Goal: Task Accomplishment & Management: Manage account settings

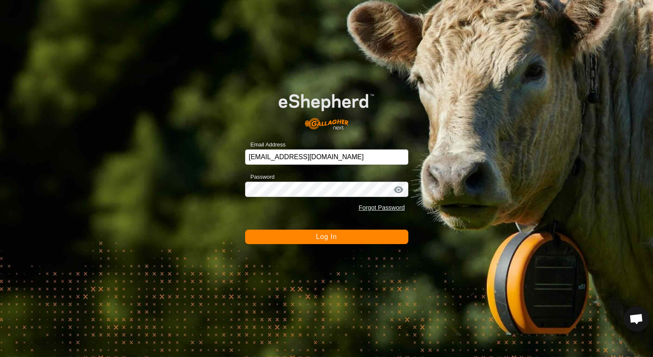
click at [254, 234] on button "Log In" at bounding box center [326, 236] width 163 height 14
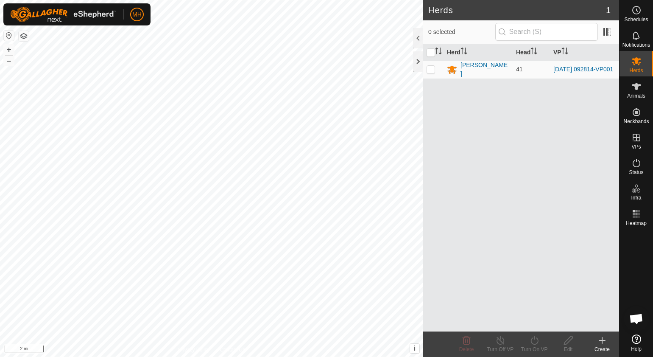
click at [8, 34] on button "button" at bounding box center [9, 36] width 10 height 10
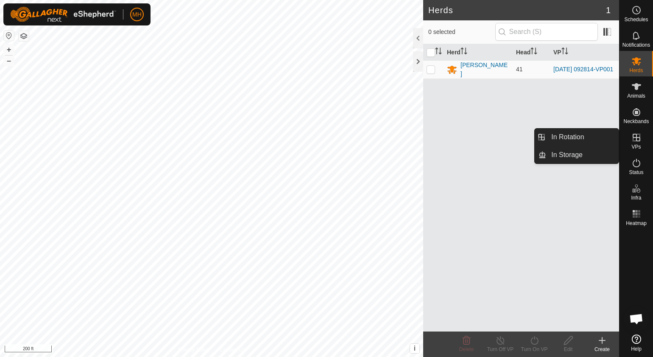
click at [636, 136] on icon at bounding box center [637, 138] width 8 height 8
click at [608, 132] on link "In Rotation" at bounding box center [582, 137] width 73 height 17
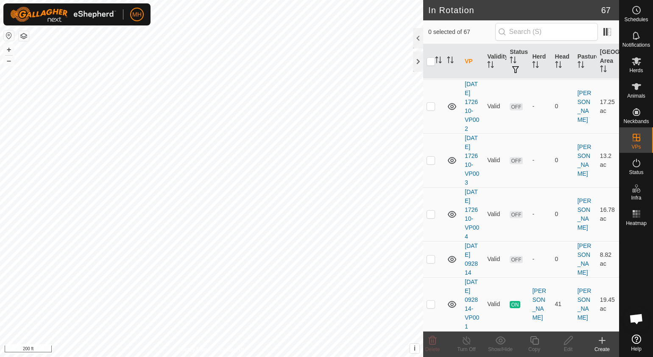
scroll to position [3016, 0]
click at [432, 300] on p-checkbox at bounding box center [431, 303] width 8 height 7
checkbox input "false"
checkbox input "true"
click at [431, 303] on p-checkbox at bounding box center [431, 303] width 8 height 7
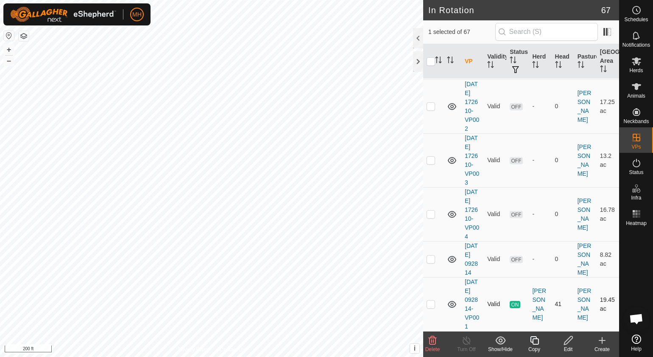
checkbox input "true"
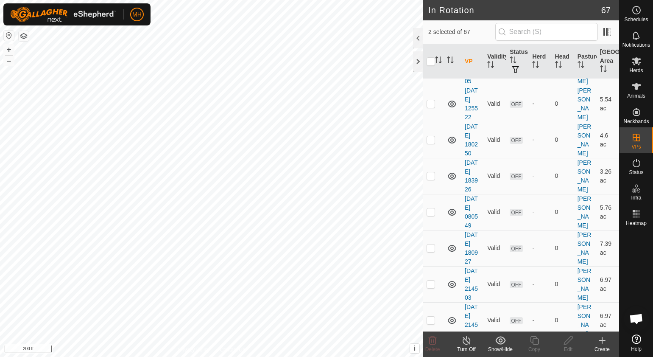
scroll to position [0, 0]
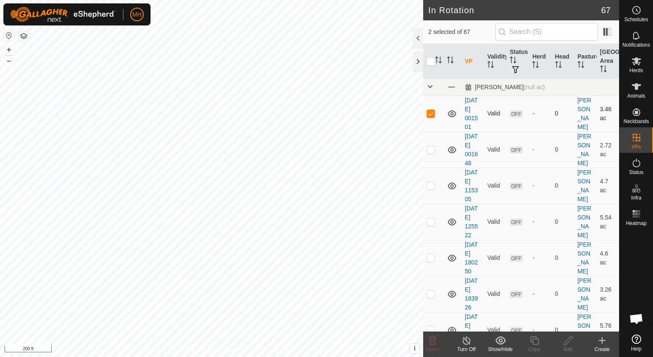
click at [433, 117] on p-checkbox at bounding box center [431, 113] width 8 height 7
checkbox input "false"
click at [540, 339] on icon at bounding box center [534, 340] width 11 height 10
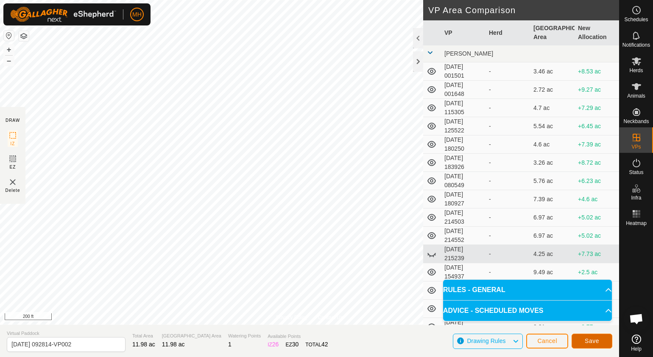
click at [587, 344] on span "Save" at bounding box center [592, 340] width 14 height 7
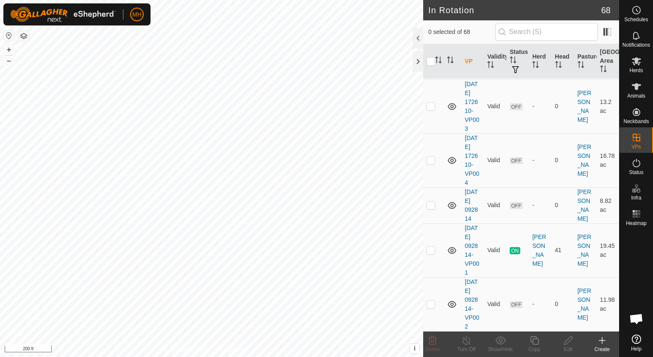
scroll to position [3078, 0]
click at [435, 298] on td at bounding box center [433, 304] width 20 height 54
checkbox input "true"
click at [637, 69] on span "Herds" at bounding box center [636, 70] width 14 height 5
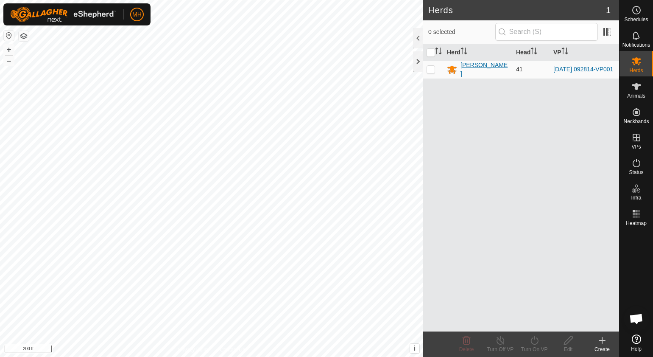
click at [462, 67] on div "[PERSON_NAME]" at bounding box center [485, 70] width 49 height 18
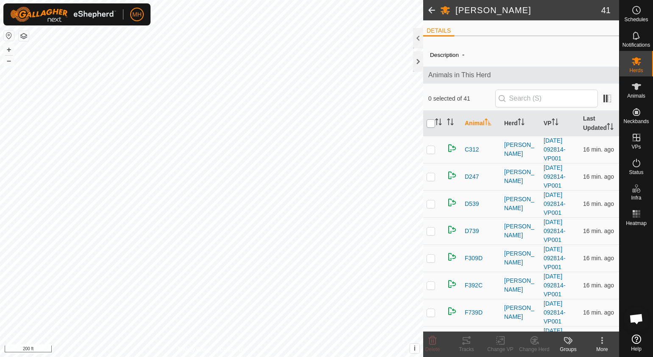
click at [431, 123] on input "checkbox" at bounding box center [431, 123] width 8 height 8
checkbox input "true"
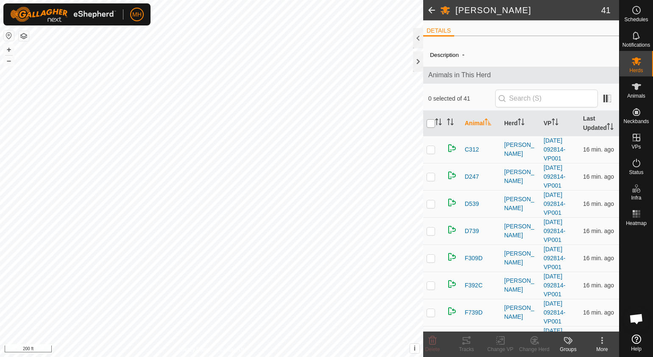
checkbox input "true"
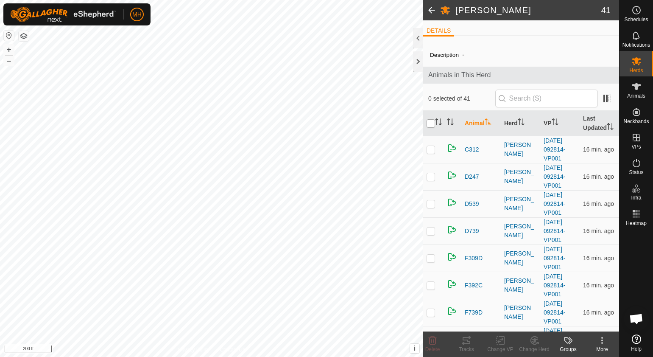
checkbox input "true"
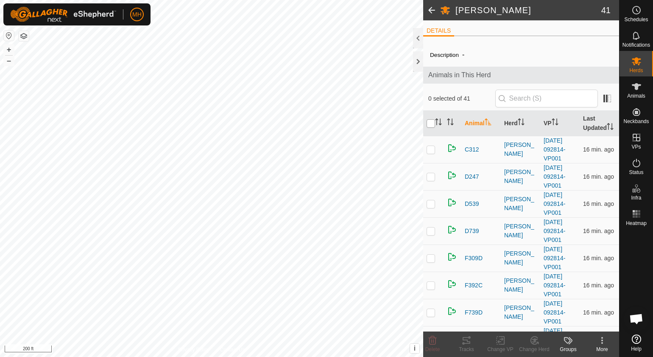
checkbox input "true"
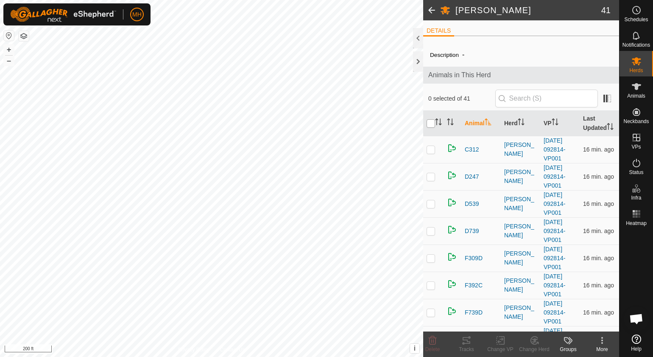
checkbox input "true"
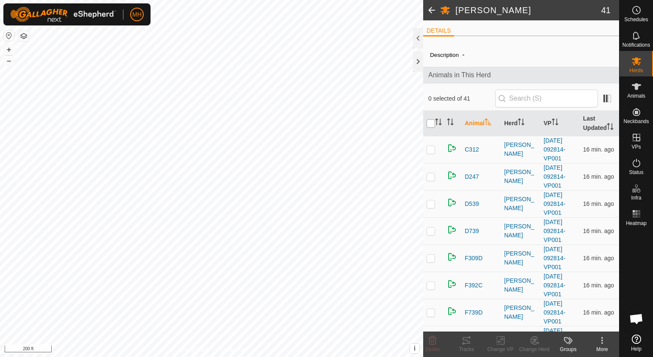
checkbox input "true"
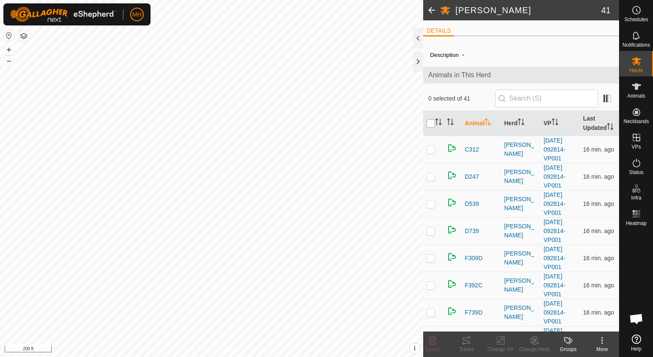
checkbox input "true"
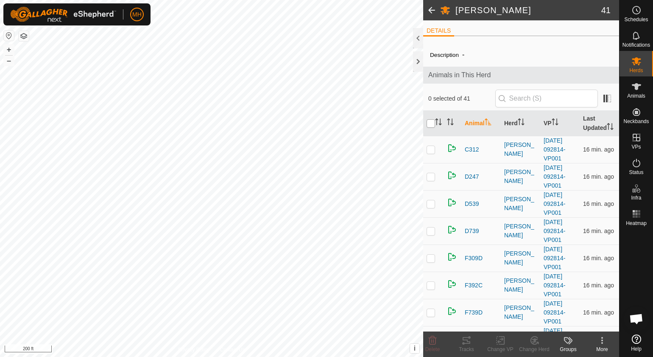
checkbox input "true"
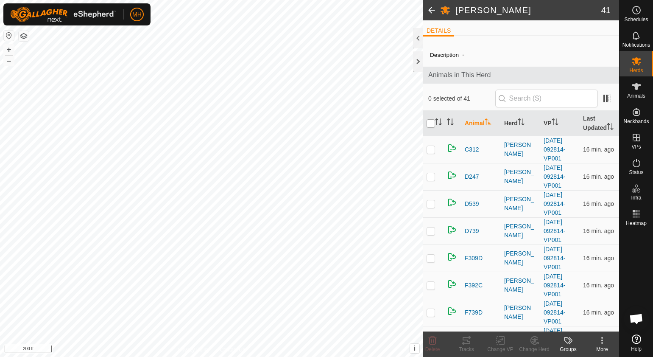
checkbox input "true"
click at [507, 340] on change-vp-svg-icon at bounding box center [501, 340] width 34 height 10
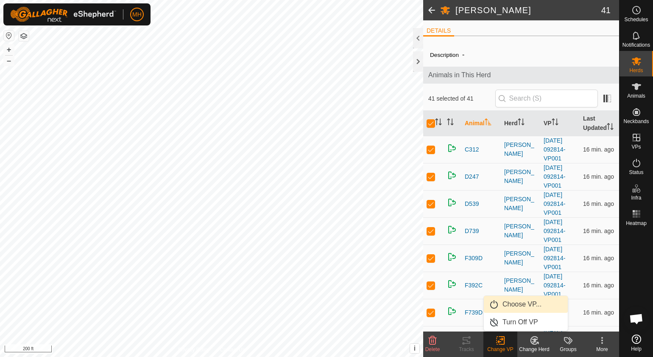
click at [516, 309] on link "Choose VP..." at bounding box center [526, 304] width 84 height 17
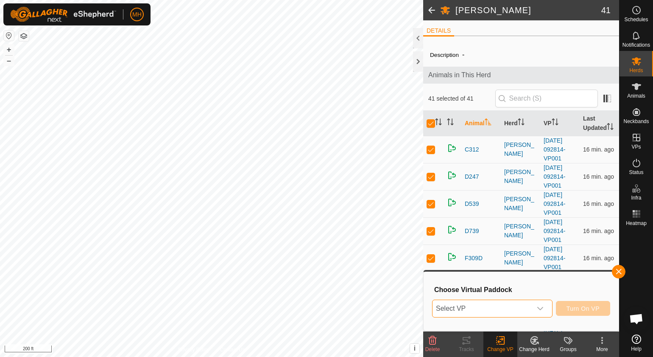
click at [520, 307] on span "Select VP" at bounding box center [482, 308] width 99 height 17
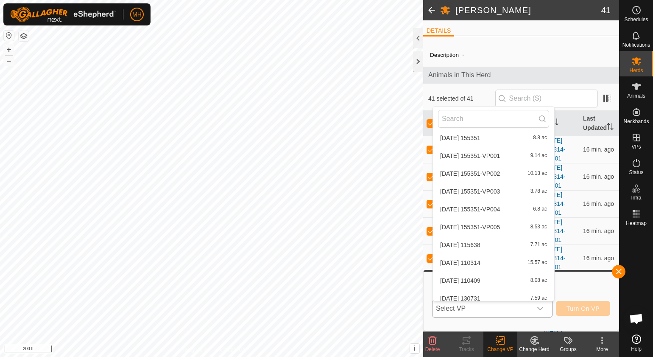
scroll to position [1060, 0]
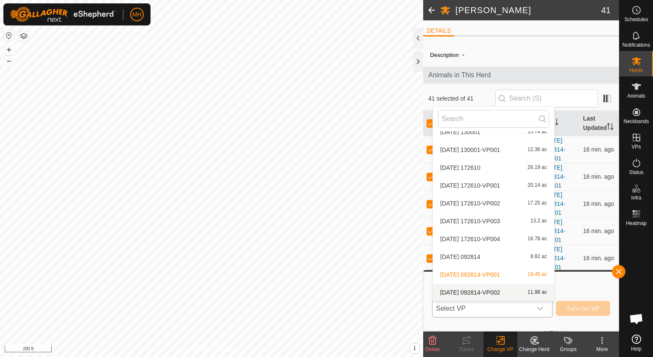
click at [507, 290] on li "[DATE] 092814-VP002 11.98 ac" at bounding box center [493, 292] width 121 height 17
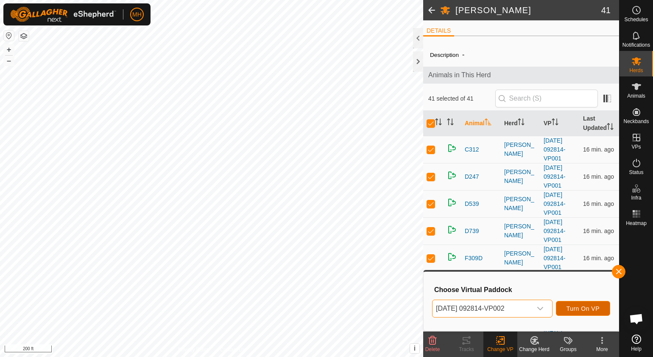
click at [576, 312] on button "Turn On VP" at bounding box center [583, 308] width 54 height 15
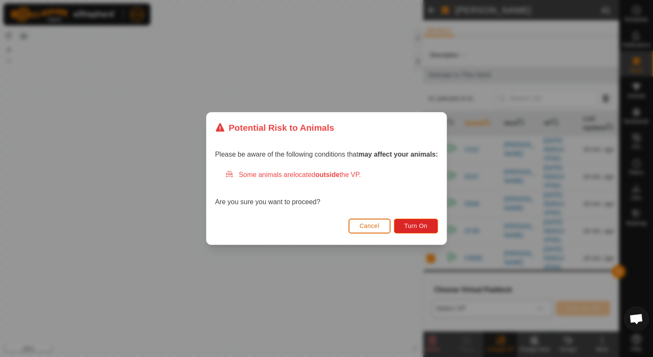
click at [382, 228] on button "Cancel" at bounding box center [370, 225] width 42 height 15
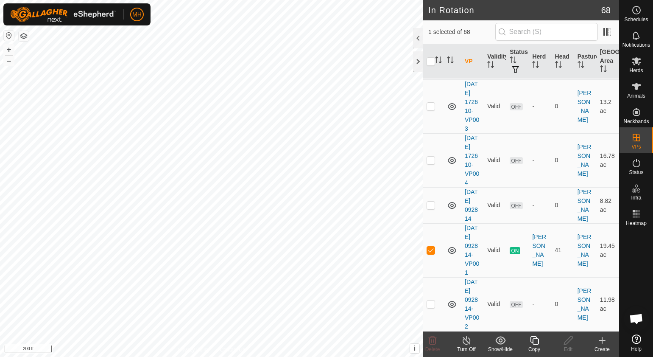
scroll to position [3078, 0]
click at [431, 302] on p-checkbox at bounding box center [431, 303] width 8 height 7
checkbox input "true"
drag, startPoint x: 431, startPoint y: 302, endPoint x: 464, endPoint y: 282, distance: 38.8
click at [464, 282] on tr "[DATE] 092814-VP002 Valid OFF - 0 [PERSON_NAME] 11.98 ac" at bounding box center [521, 304] width 196 height 54
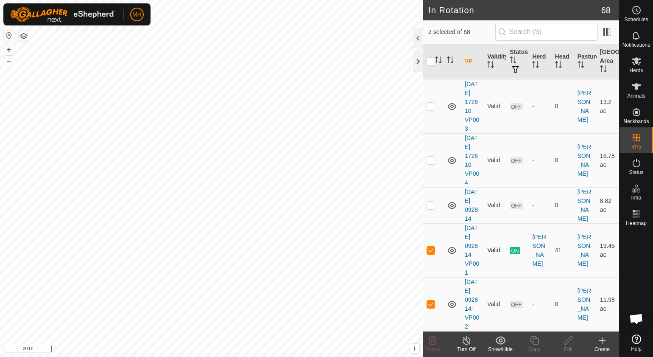
drag, startPoint x: 464, startPoint y: 282, endPoint x: 430, endPoint y: 235, distance: 58.6
click at [430, 246] on p-checkbox at bounding box center [431, 249] width 8 height 7
checkbox input "false"
click at [564, 342] on icon at bounding box center [568, 340] width 8 height 8
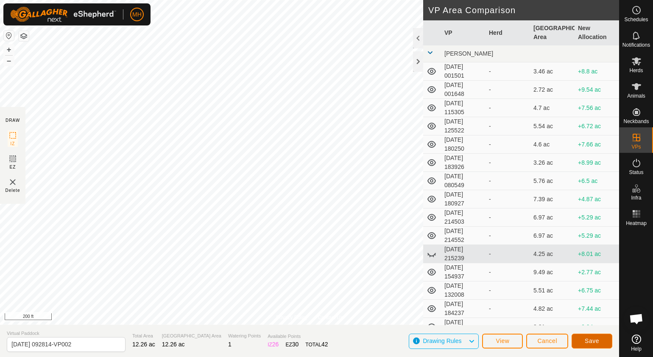
click at [583, 343] on button "Save" at bounding box center [592, 340] width 41 height 15
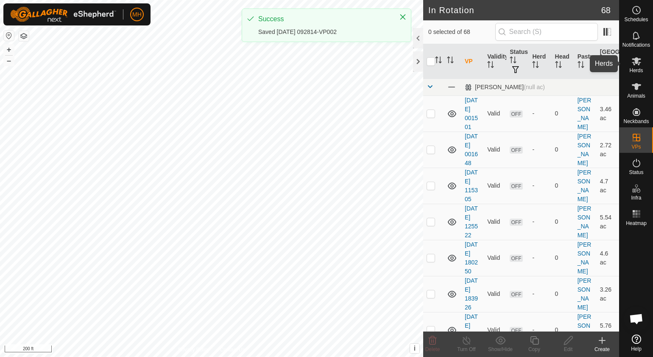
click at [636, 61] on icon at bounding box center [636, 61] width 9 height 8
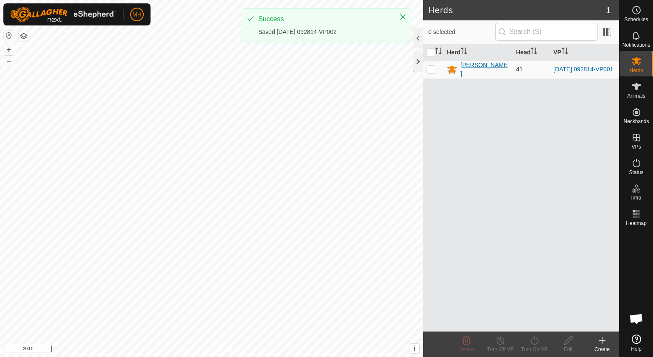
click at [485, 70] on div "[PERSON_NAME]" at bounding box center [485, 70] width 49 height 18
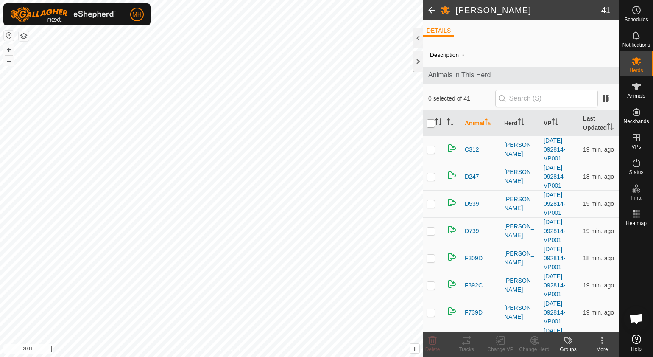
click at [432, 119] on input "checkbox" at bounding box center [431, 123] width 8 height 8
checkbox input "true"
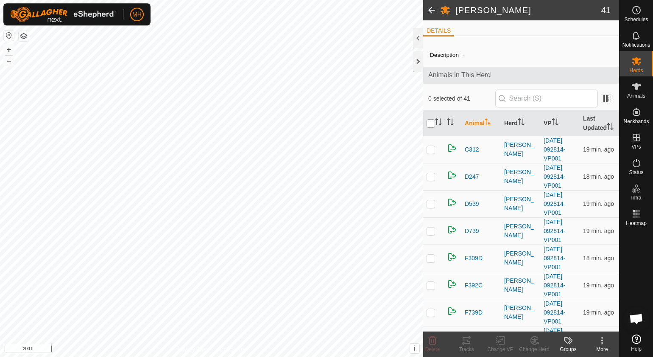
checkbox input "true"
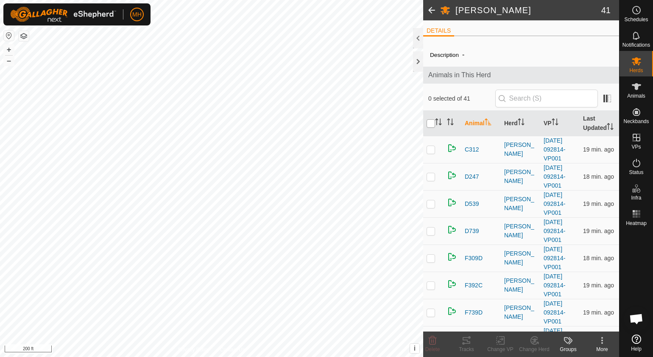
checkbox input "true"
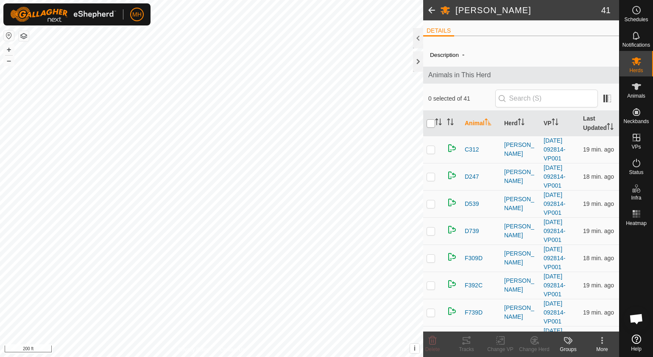
checkbox input "true"
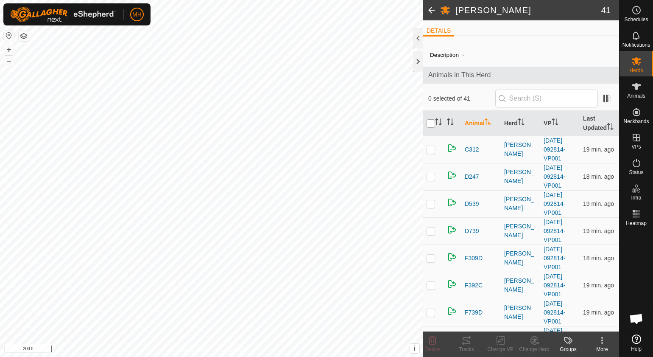
checkbox input "true"
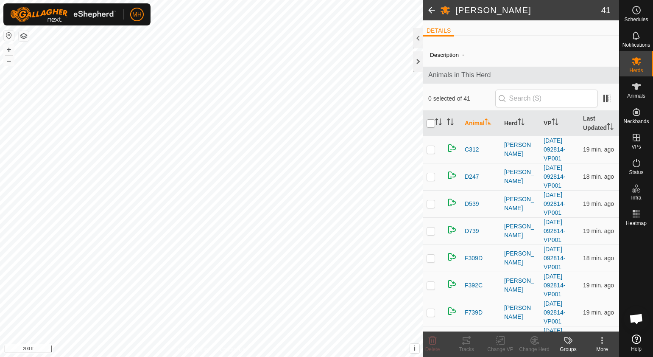
checkbox input "true"
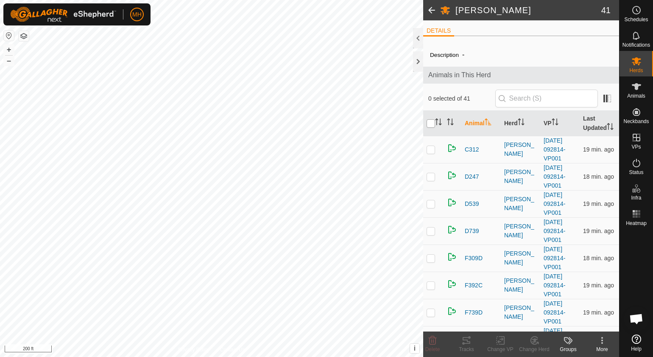
checkbox input "true"
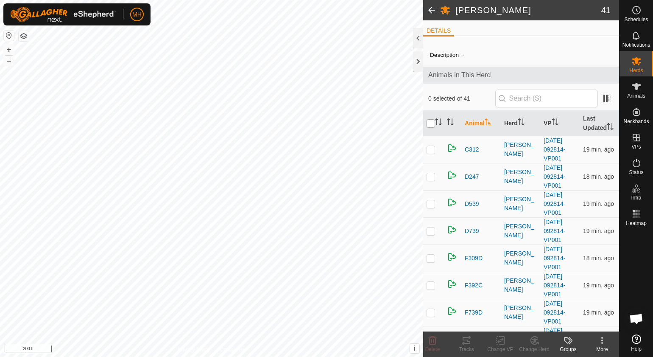
checkbox input "true"
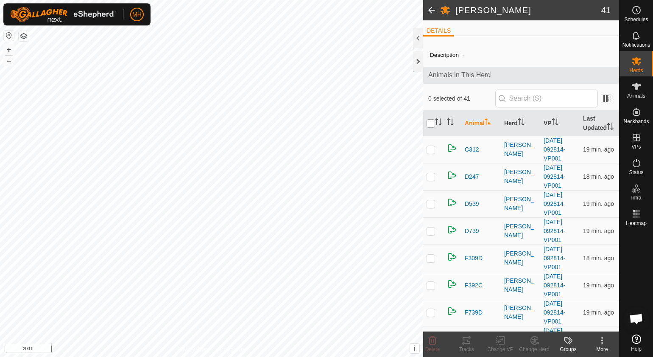
checkbox input "true"
click at [505, 345] on icon at bounding box center [500, 340] width 11 height 10
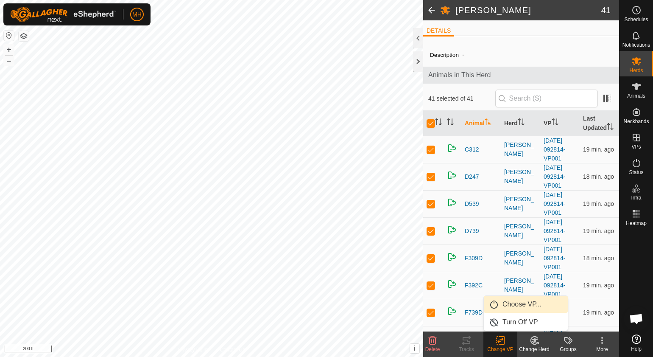
click at [522, 306] on link "Choose VP..." at bounding box center [526, 304] width 84 height 17
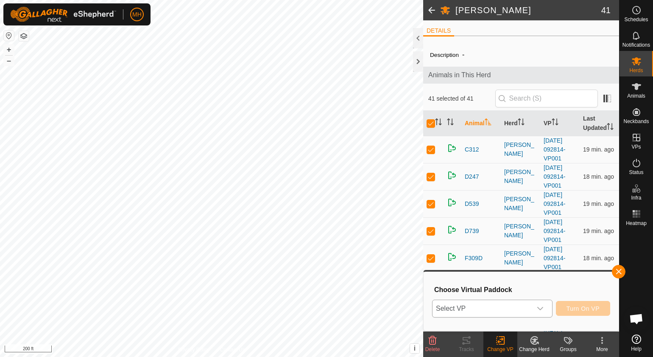
click at [519, 302] on span "Select VP" at bounding box center [482, 308] width 99 height 17
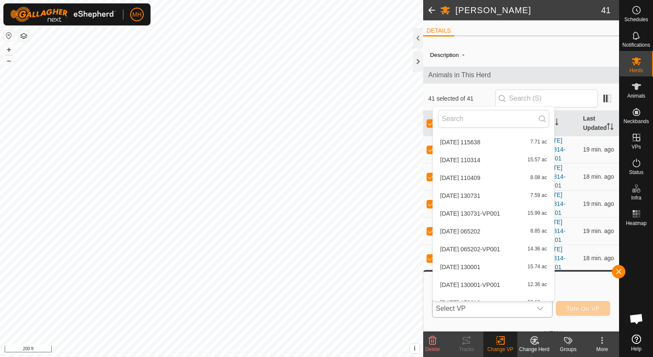
scroll to position [1060, 0]
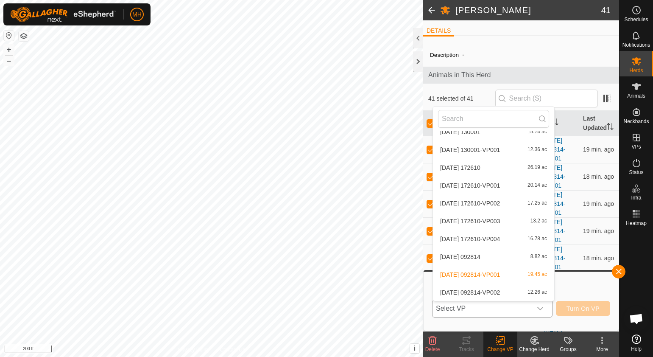
click at [522, 294] on li "[DATE] 092814-VP002 12.26 ac" at bounding box center [493, 292] width 121 height 17
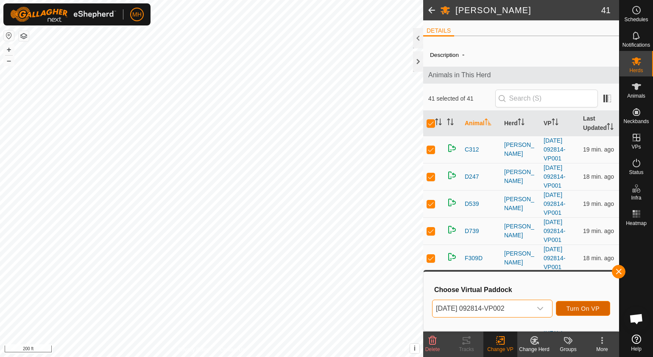
click at [581, 309] on span "Turn On VP" at bounding box center [583, 308] width 33 height 7
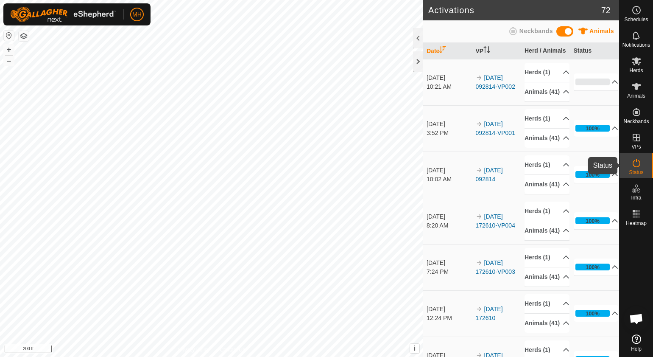
click at [641, 168] on icon at bounding box center [637, 163] width 10 height 10
click at [560, 87] on p-accordion-header "Animals (41)" at bounding box center [547, 91] width 45 height 19
